Goal: Communication & Community: Answer question/provide support

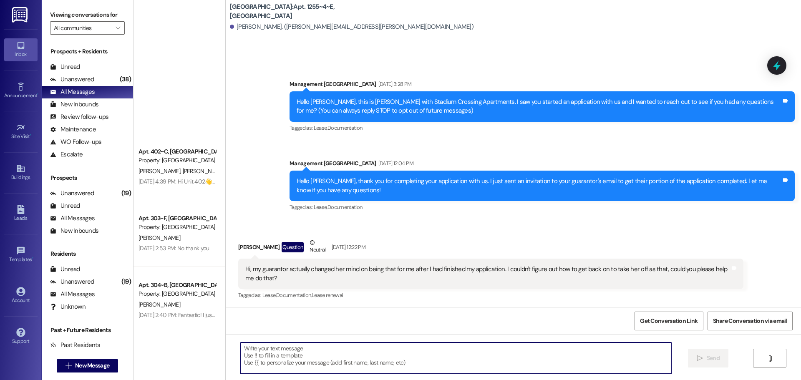
scroll to position [1180, 0]
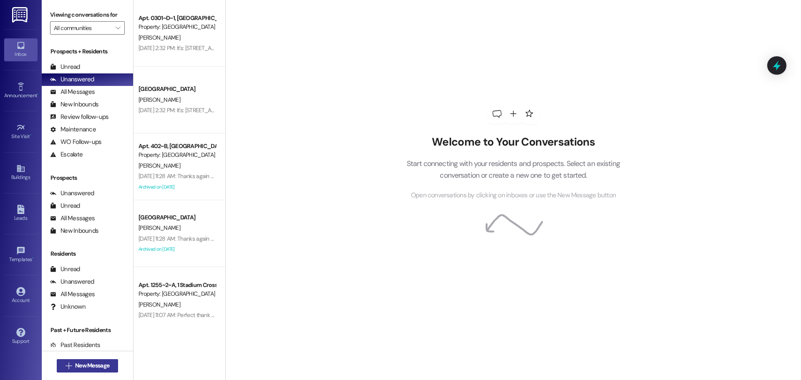
click at [76, 367] on span "New Message" at bounding box center [92, 365] width 34 height 9
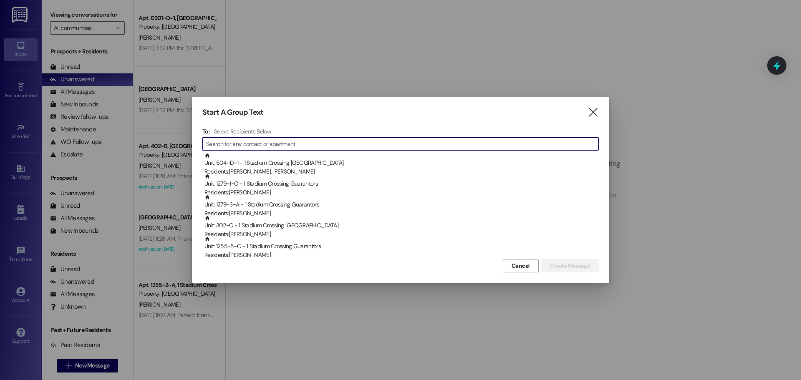
click at [273, 145] on input at bounding box center [402, 144] width 392 height 12
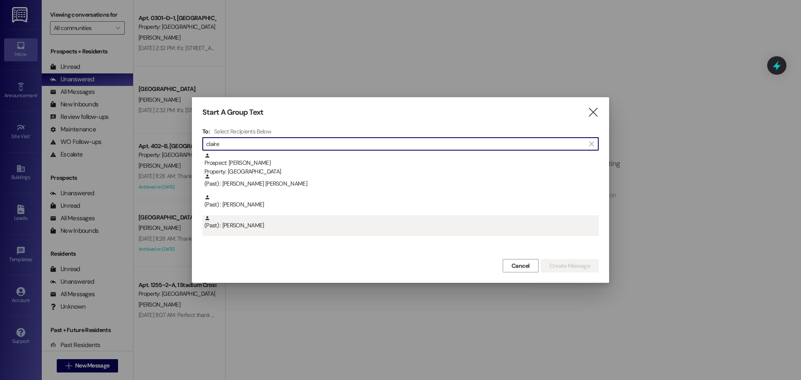
type input "claire"
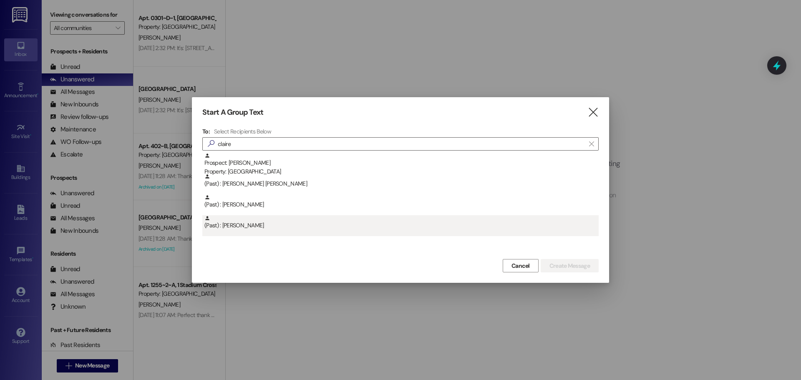
click at [253, 219] on div "(Past) : [PERSON_NAME]" at bounding box center [401, 222] width 394 height 15
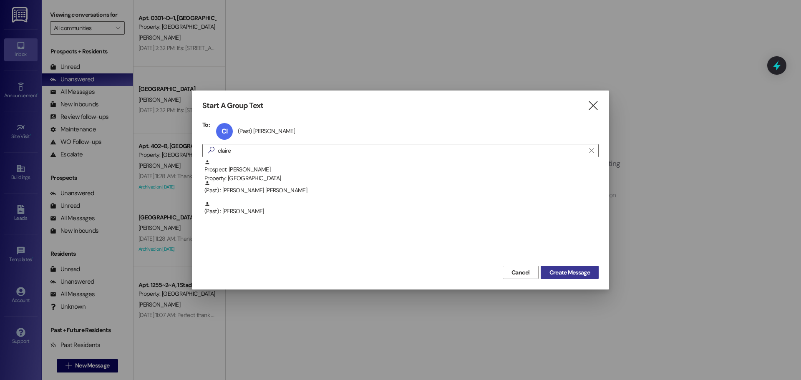
click at [566, 273] on span "Create Message" at bounding box center [569, 272] width 40 height 9
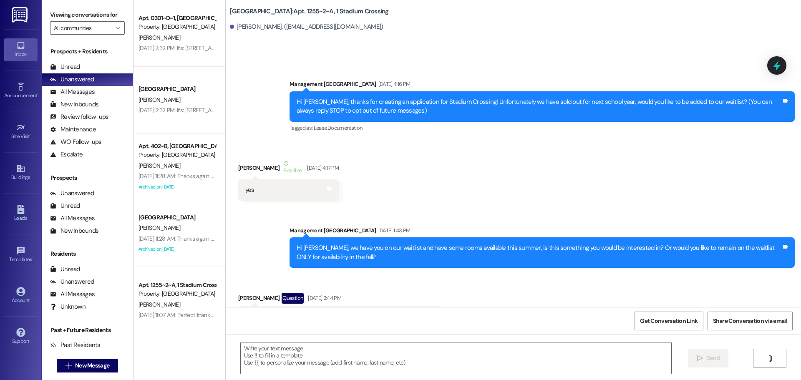
scroll to position [15435, 0]
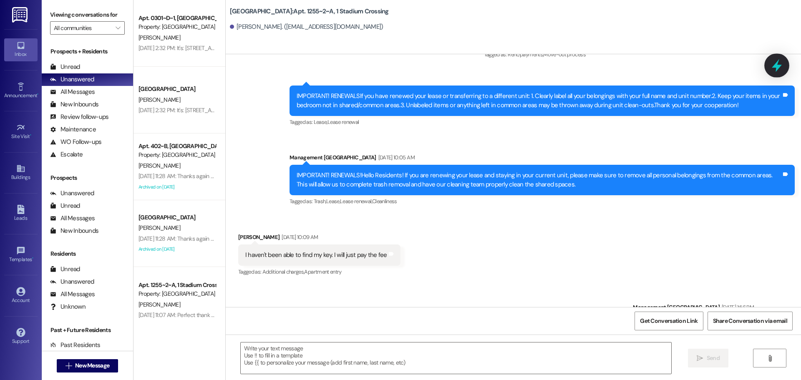
click at [778, 71] on icon at bounding box center [777, 65] width 14 height 14
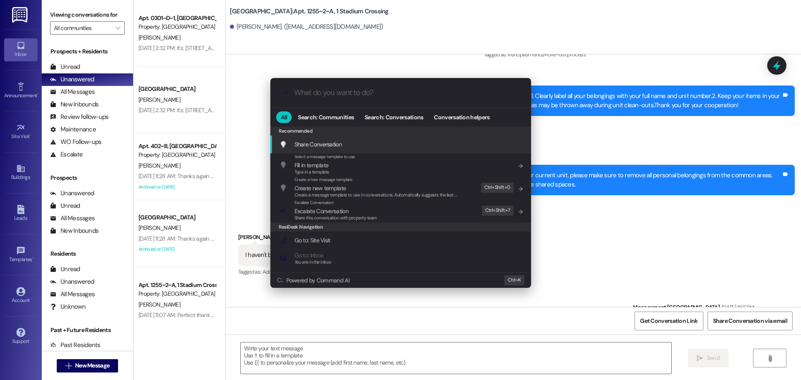
click at [320, 94] on input "What do you want to do?" at bounding box center [407, 92] width 227 height 9
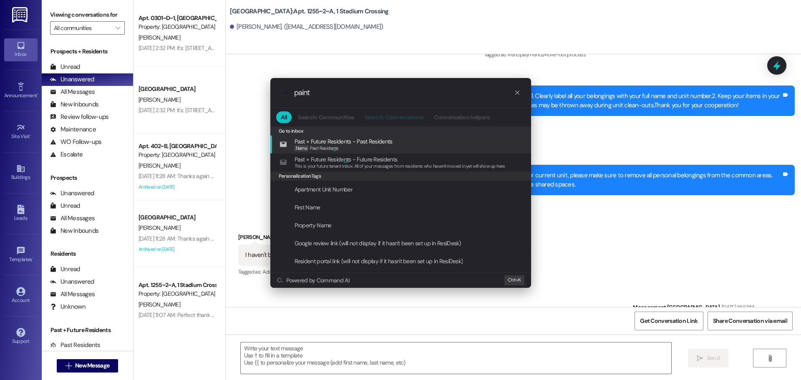
type input "paint"
click at [423, 120] on button "Search: Conversations" at bounding box center [394, 117] width 68 height 12
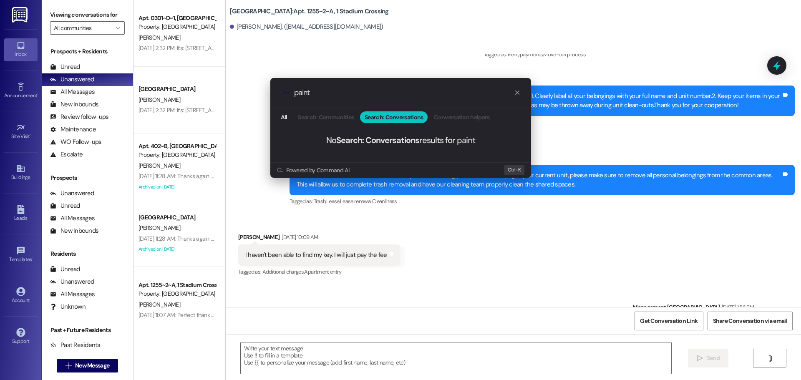
click at [515, 93] on icon "progress bar" at bounding box center [517, 92] width 7 height 7
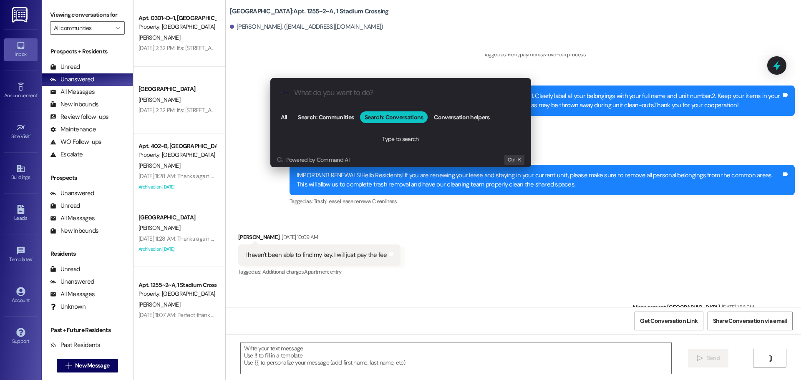
click at [241, 96] on div ".cls-1{fill:#0a055f;}.cls-2{fill:#0cc4c4;} resideskLogoBlueOrange All Search: C…" at bounding box center [400, 190] width 801 height 380
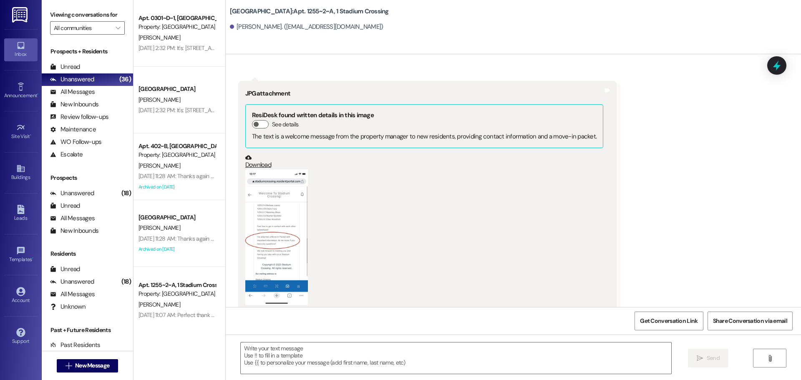
scroll to position [2894, 0]
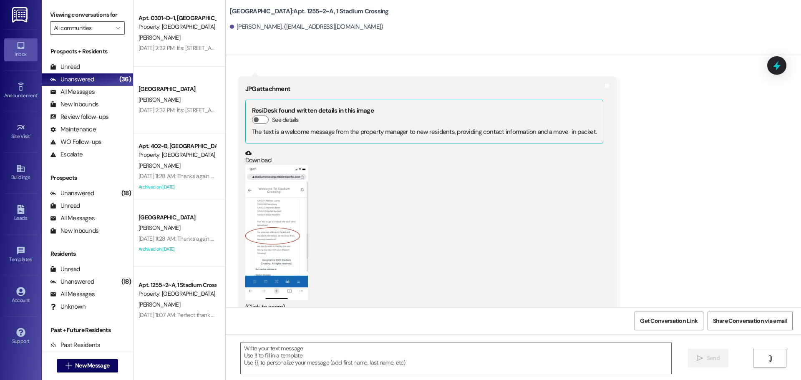
click at [262, 217] on button "Zoom image" at bounding box center [276, 233] width 63 height 136
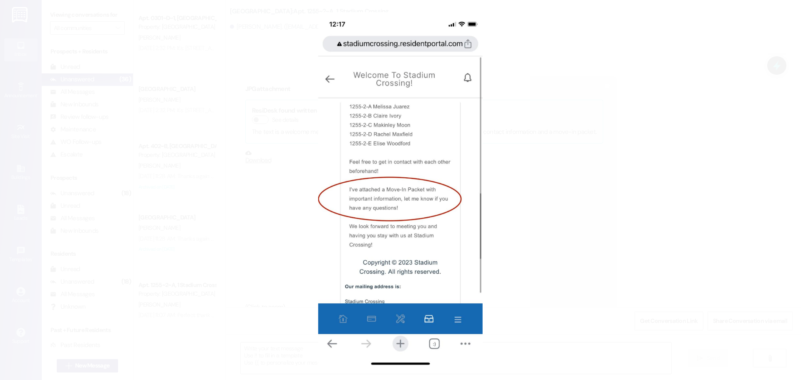
click at [595, 210] on button "Unzoom image" at bounding box center [400, 190] width 801 height 380
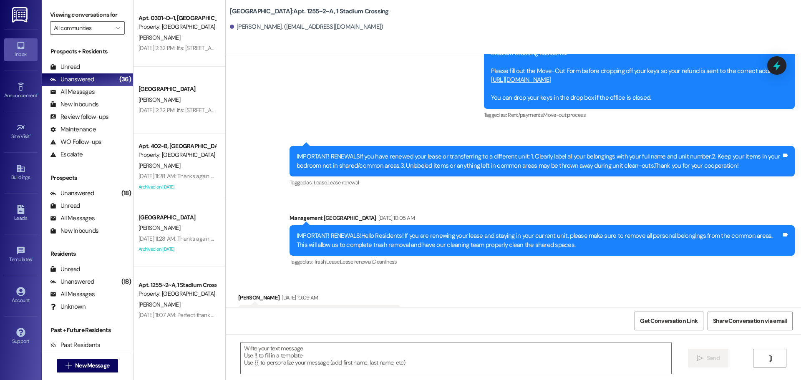
scroll to position [15435, 0]
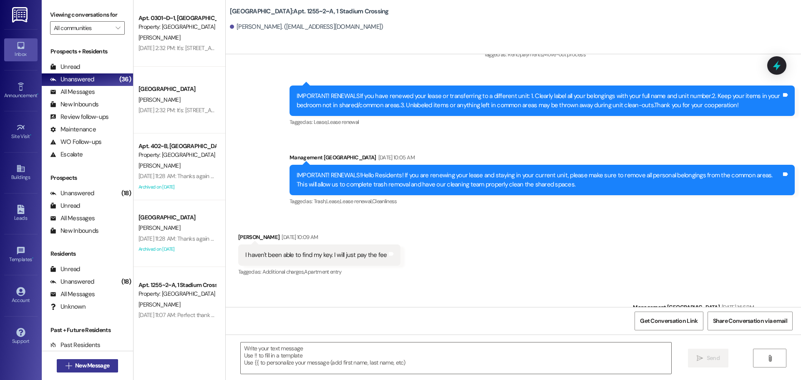
click at [91, 363] on span "New Message" at bounding box center [92, 365] width 34 height 9
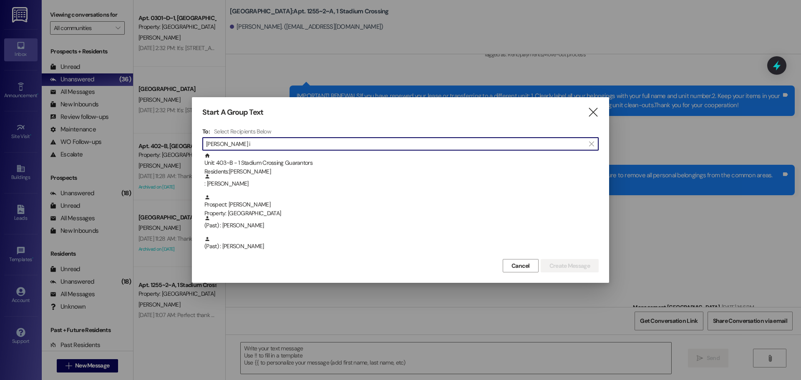
click at [226, 145] on input "bret i" at bounding box center [395, 144] width 379 height 12
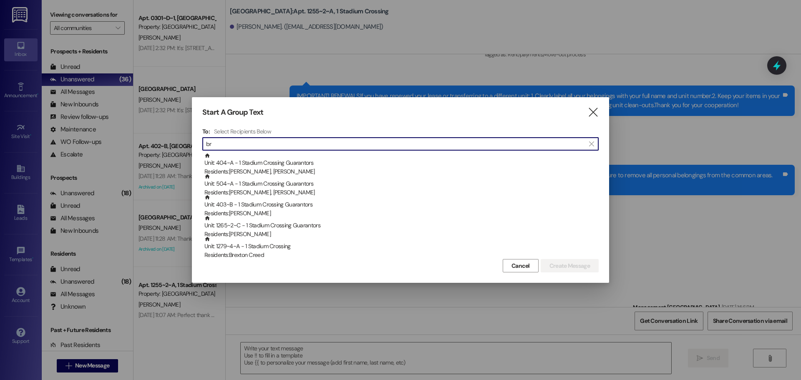
type input "b"
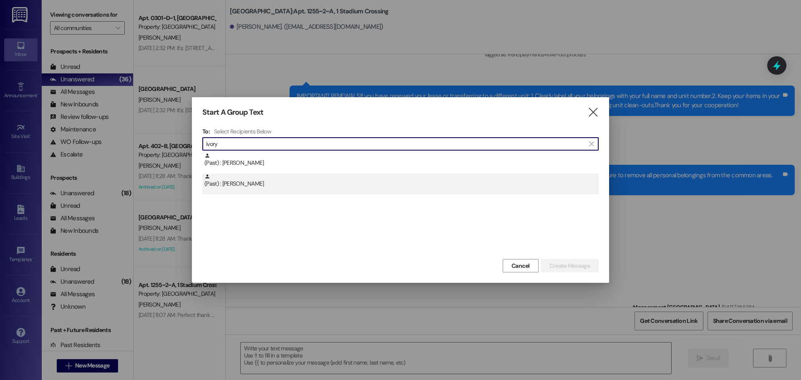
type input "ivory"
click at [225, 188] on div "(Past) : Bret Ivory" at bounding box center [401, 181] width 394 height 15
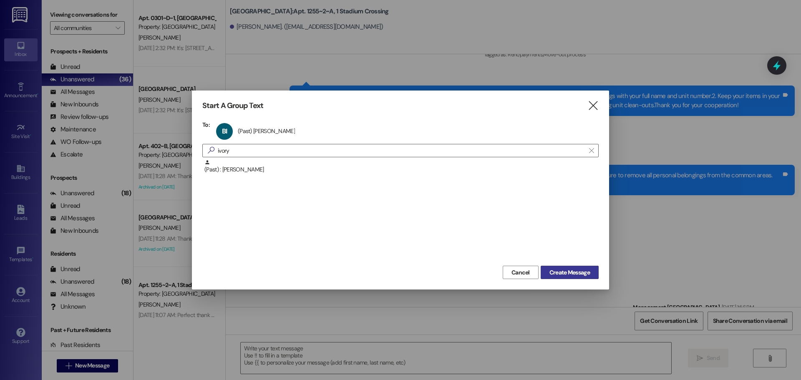
click at [562, 274] on span "Create Message" at bounding box center [569, 272] width 40 height 9
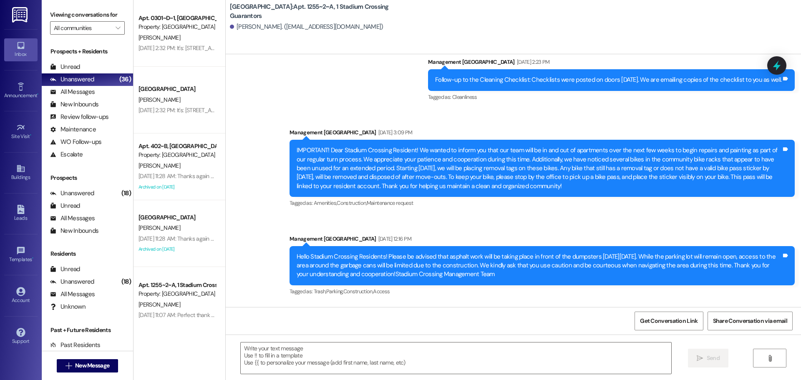
scroll to position [1952, 0]
